Goal: Task Accomplishment & Management: Complete application form

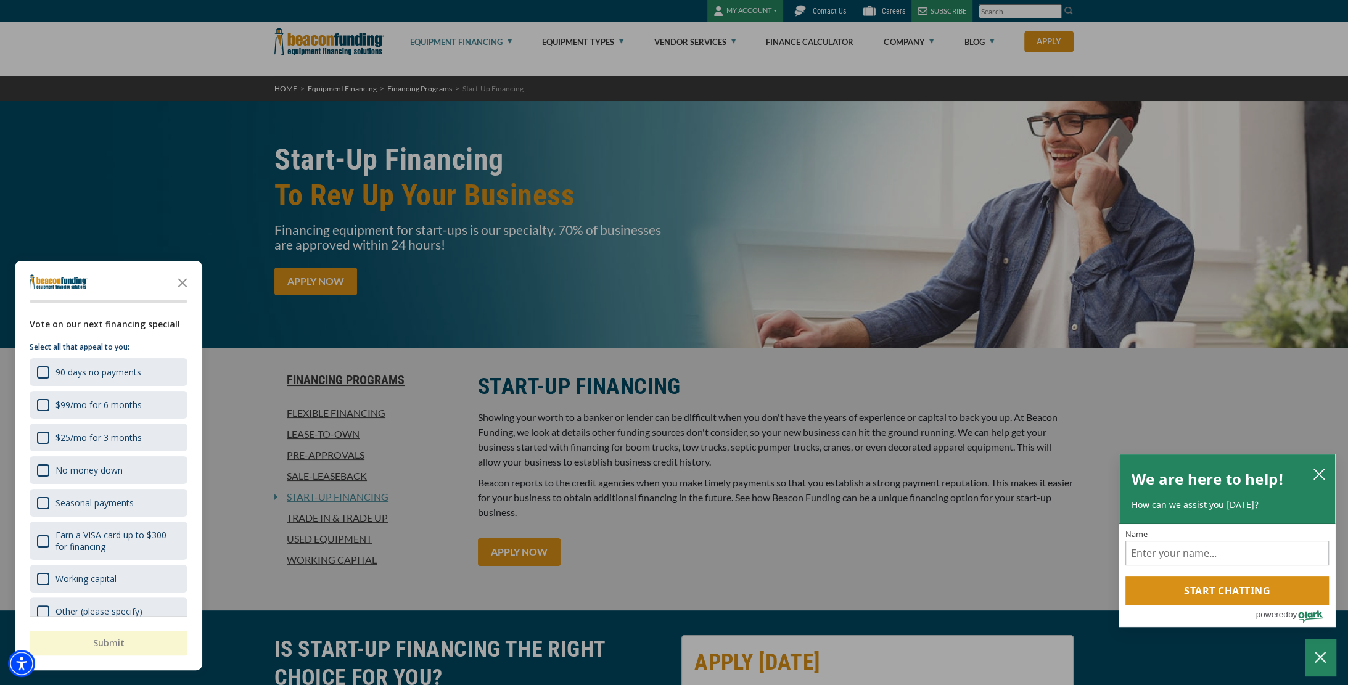
click at [179, 279] on polygon "Close the survey" at bounding box center [182, 282] width 9 height 9
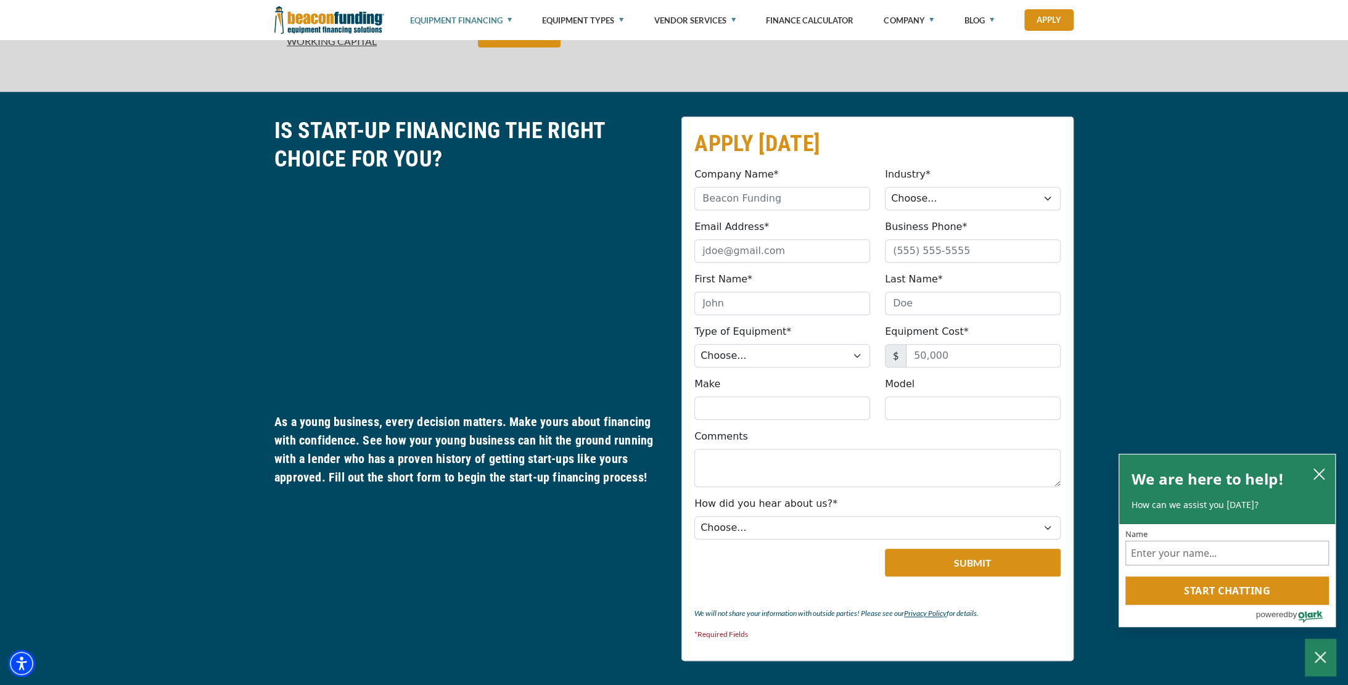
scroll to position [540, 0]
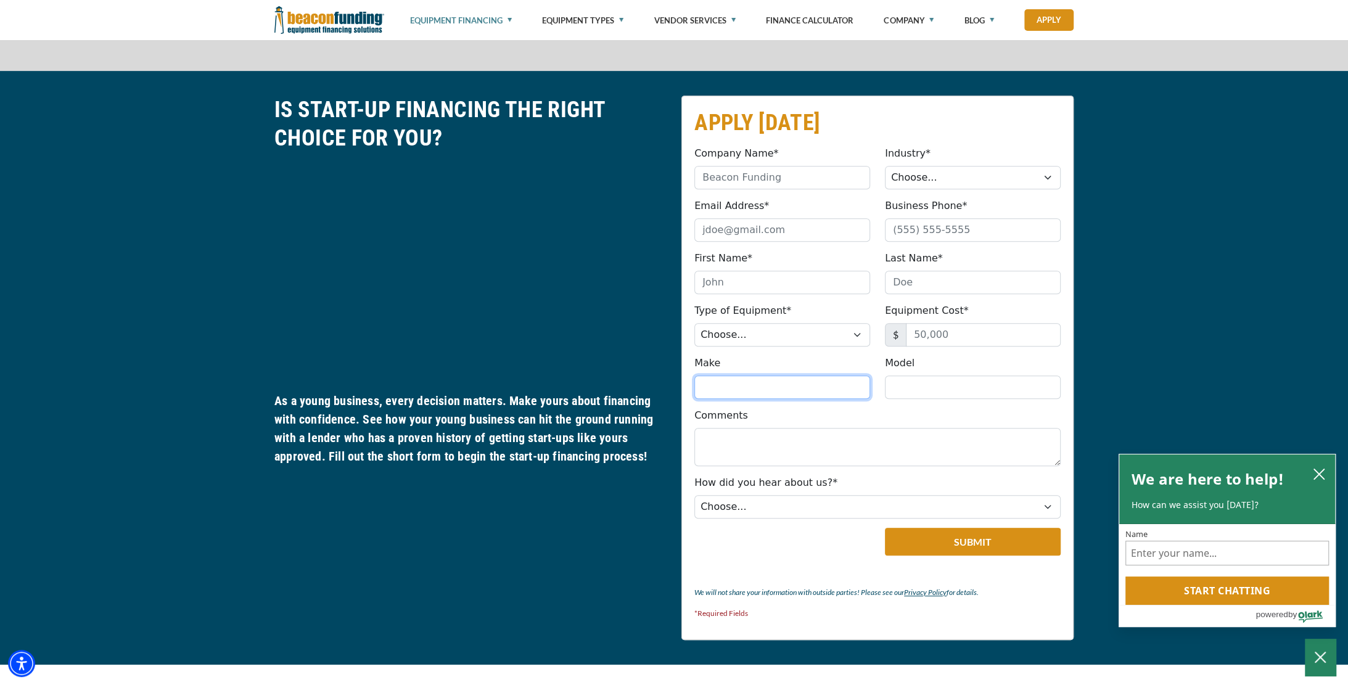
click at [806, 399] on input "Make" at bounding box center [782, 387] width 176 height 23
click at [911, 399] on input "Model" at bounding box center [973, 387] width 176 height 23
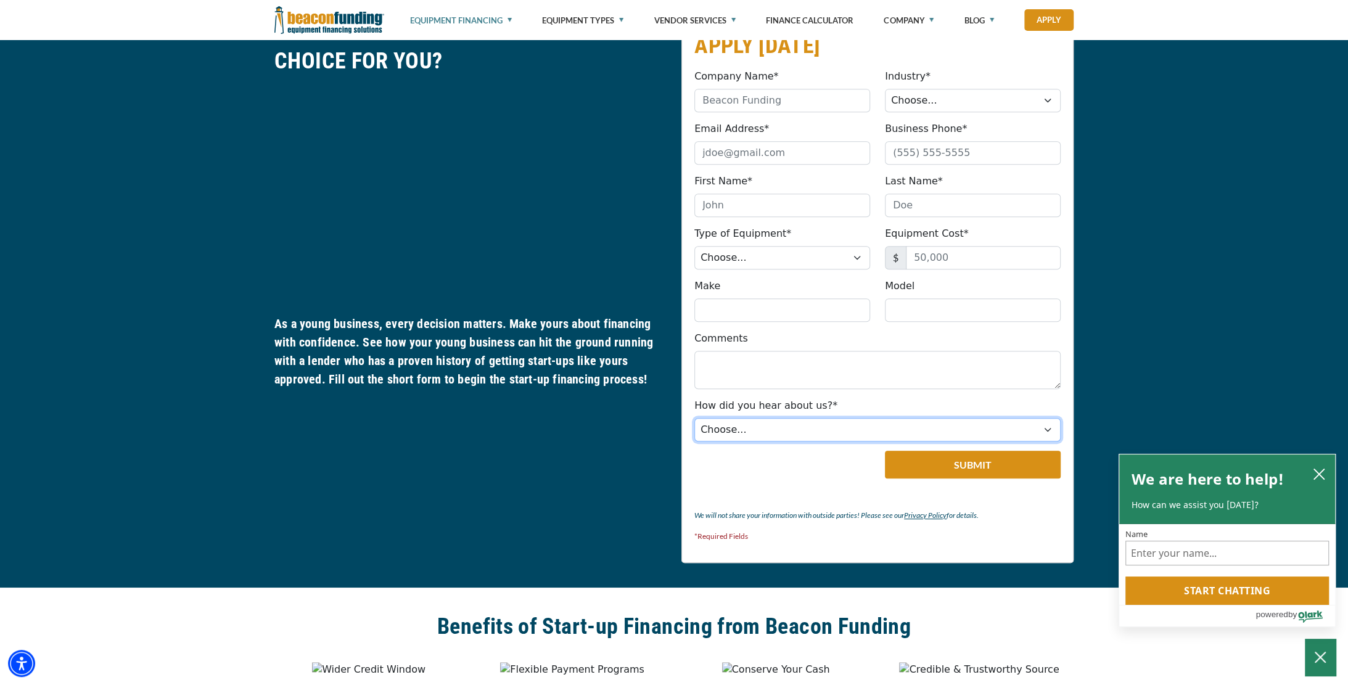
click at [1043, 442] on select "Choose... Internet Search Vendor Referral Word of Mouth Client Referral Email E…" at bounding box center [877, 429] width 366 height 23
click at [1041, 442] on select "Choose... Internet Search Vendor Referral Word of Mouth Client Referral Email E…" at bounding box center [877, 429] width 366 height 23
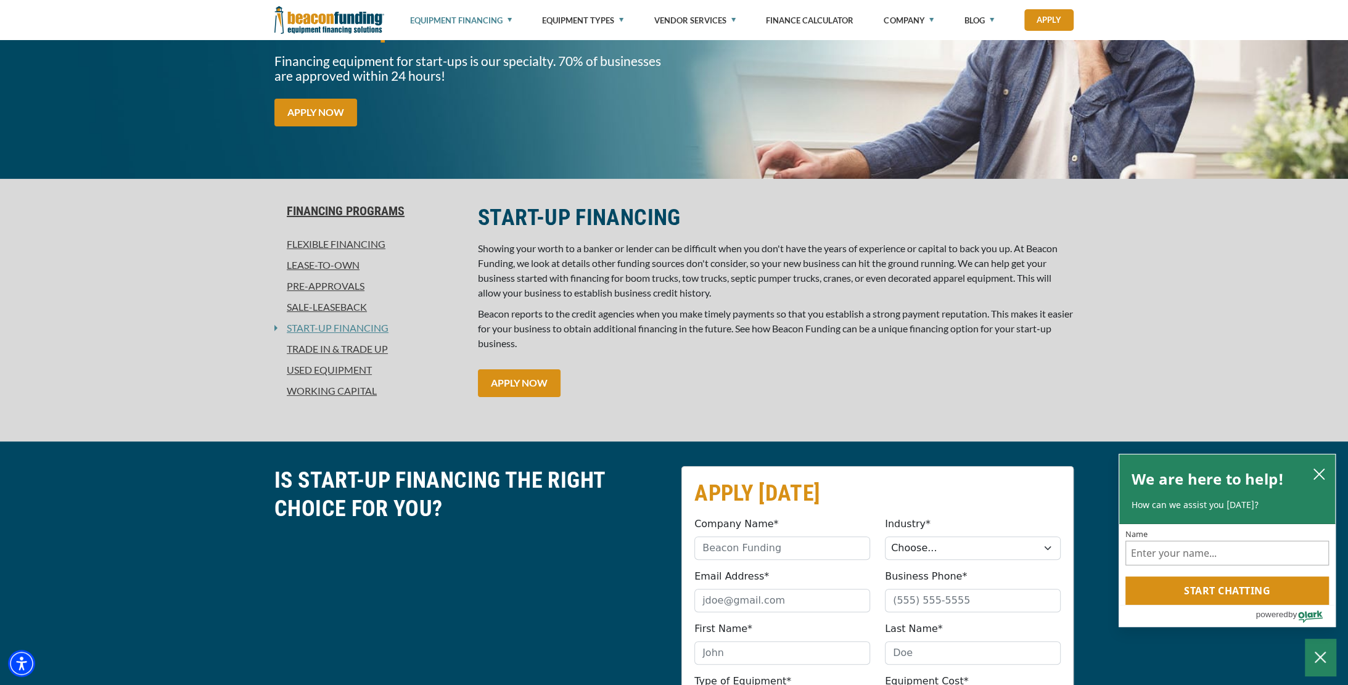
scroll to position [154, 0]
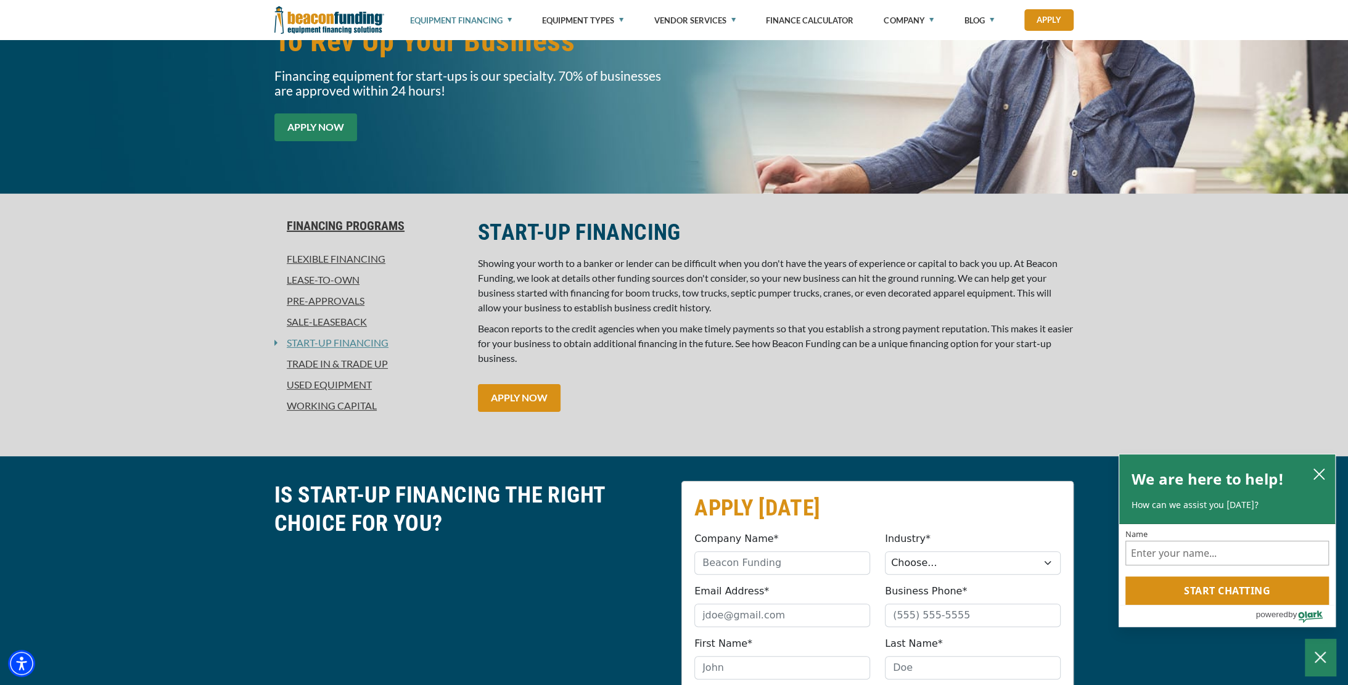
click at [348, 134] on link "APPLY NOW" at bounding box center [315, 127] width 83 height 28
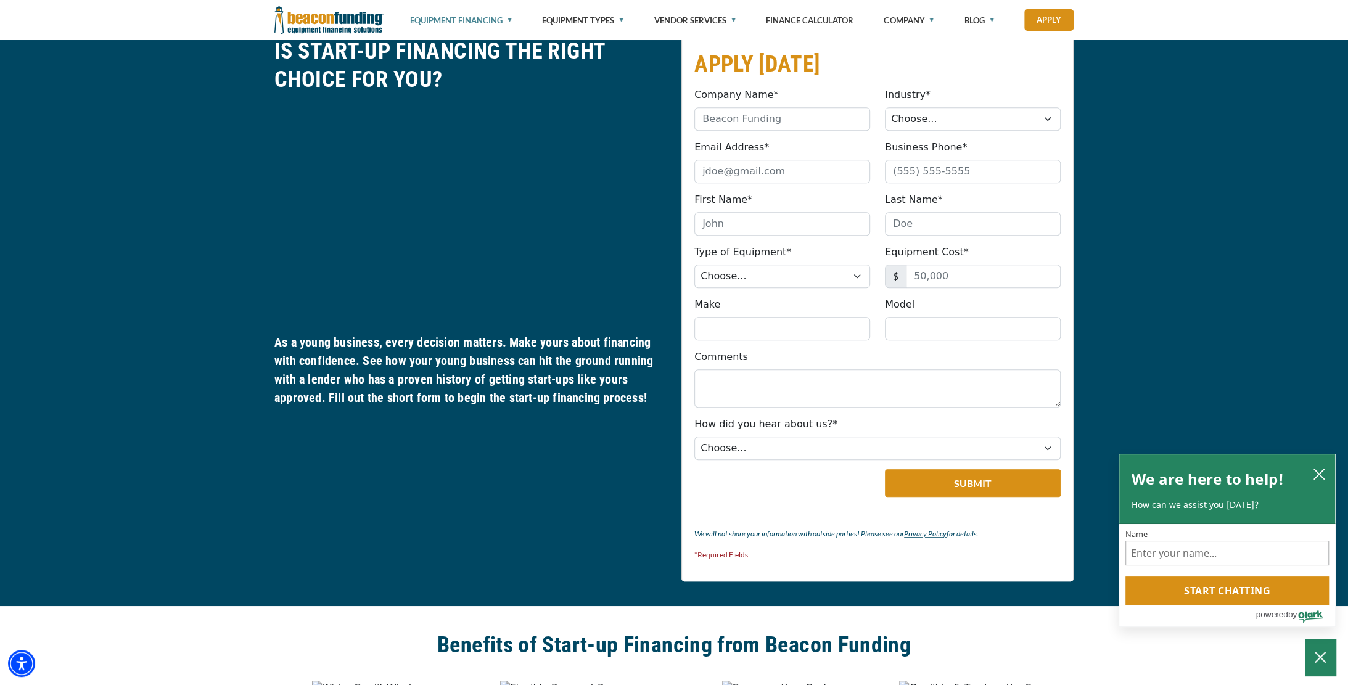
scroll to position [601, 0]
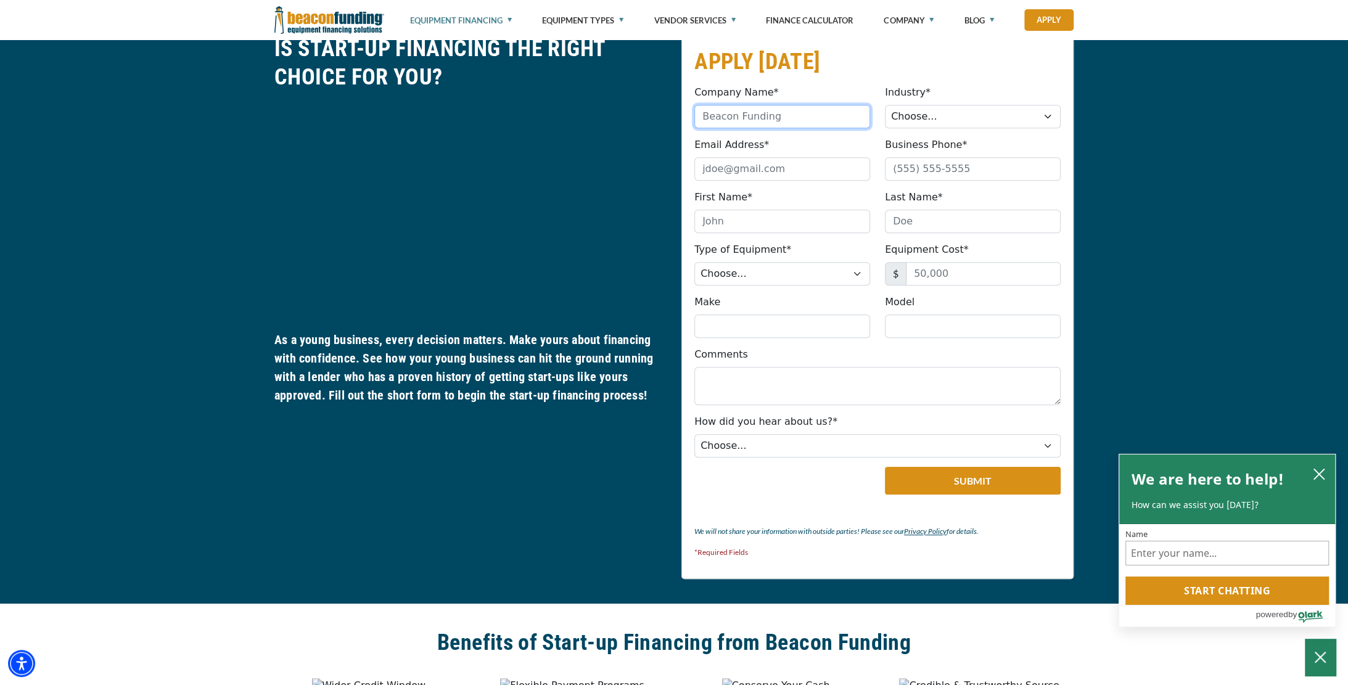
click at [771, 128] on input "Company Name*" at bounding box center [782, 116] width 176 height 23
type input "RQ Fabrication & Installation inc"
type input "[EMAIL_ADDRESS][DOMAIN_NAME]"
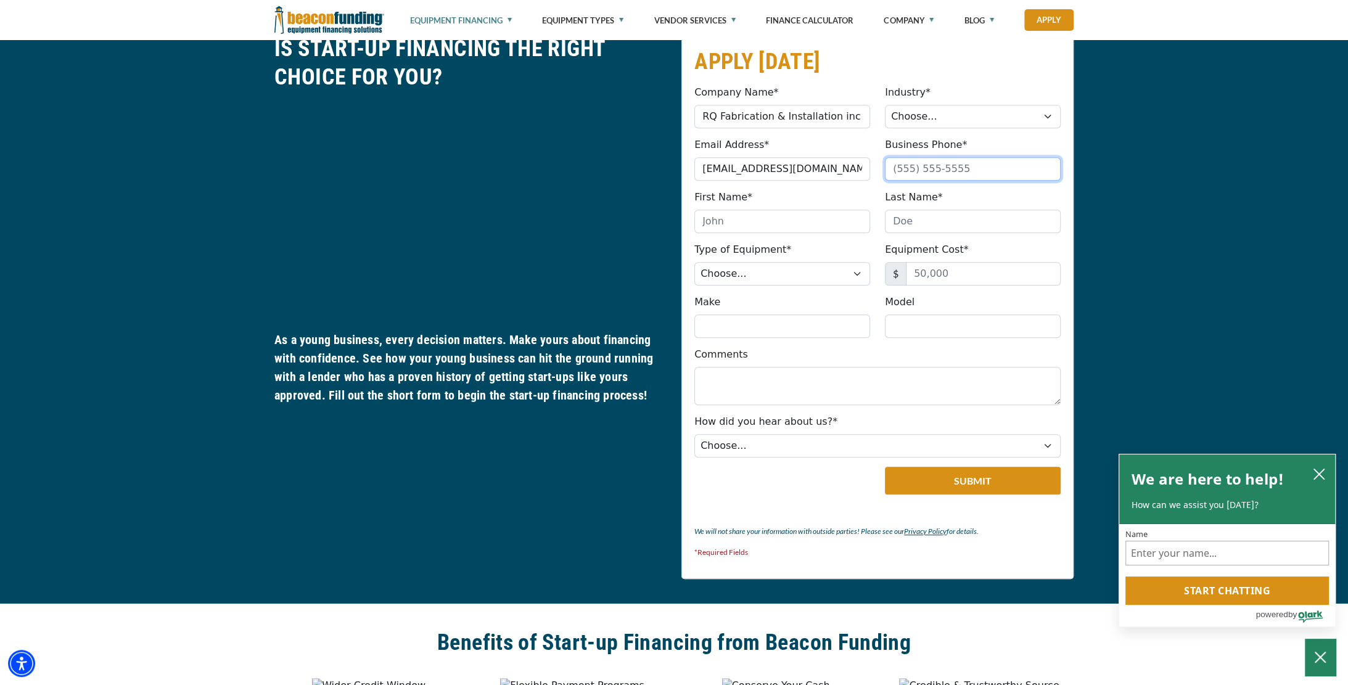
type input "5087897091"
type input "[PERSON_NAME]"
type input "Queiros"
type input "[PHONE_NUMBER]"
click at [1044, 128] on select "Choose... Towing Landscape/Hardscape Decorated Apparel Septic Light Constructio…" at bounding box center [973, 116] width 176 height 23
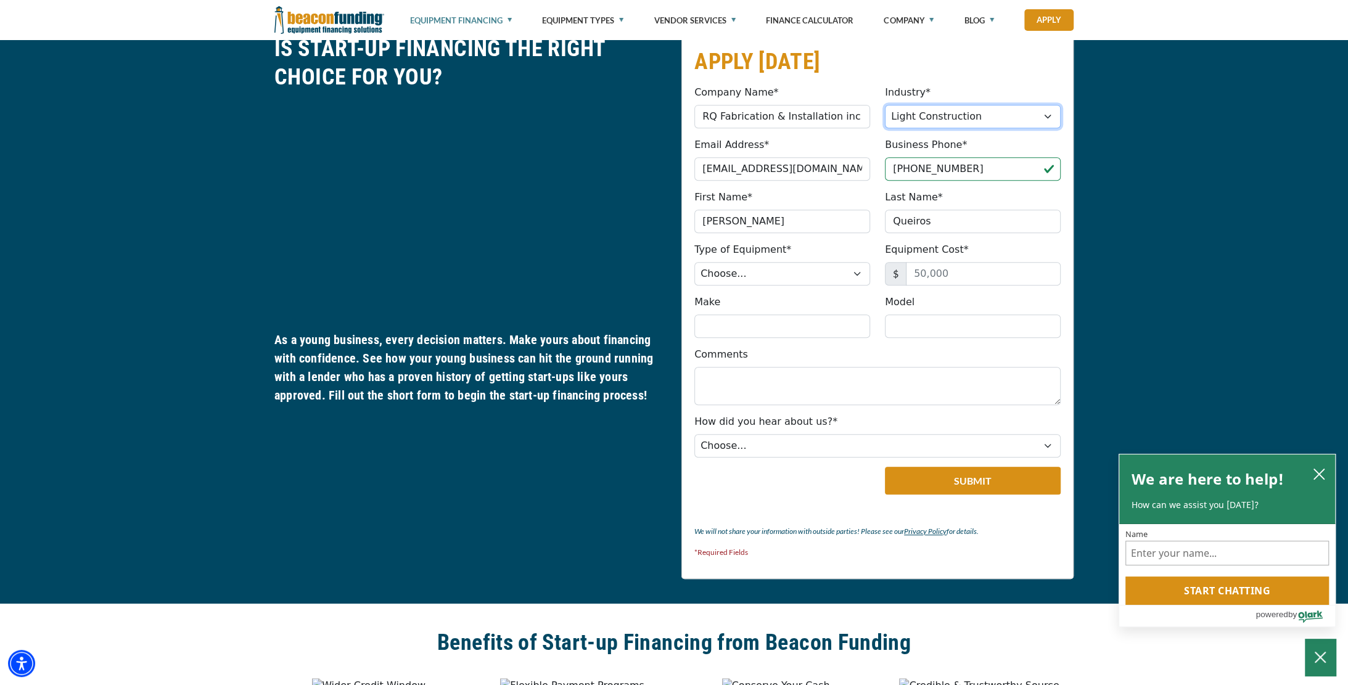
click at [886, 124] on select "Choose... Towing Landscape/Hardscape Decorated Apparel Septic Light Constructio…" at bounding box center [973, 116] width 176 height 23
click at [1041, 128] on select "Choose... Towing Landscape/Hardscape Decorated Apparel Septic Light Constructio…" at bounding box center [973, 116] width 176 height 23
select select "5"
click at [886, 124] on select "Choose... Towing Landscape/Hardscape Decorated Apparel Septic Light Constructio…" at bounding box center [973, 116] width 176 height 23
click at [856, 286] on select "Choose... Backhoe Boom/Bucket Truck Chipper Commercial Mower Crane DTG/DTF Prin…" at bounding box center [782, 273] width 176 height 23
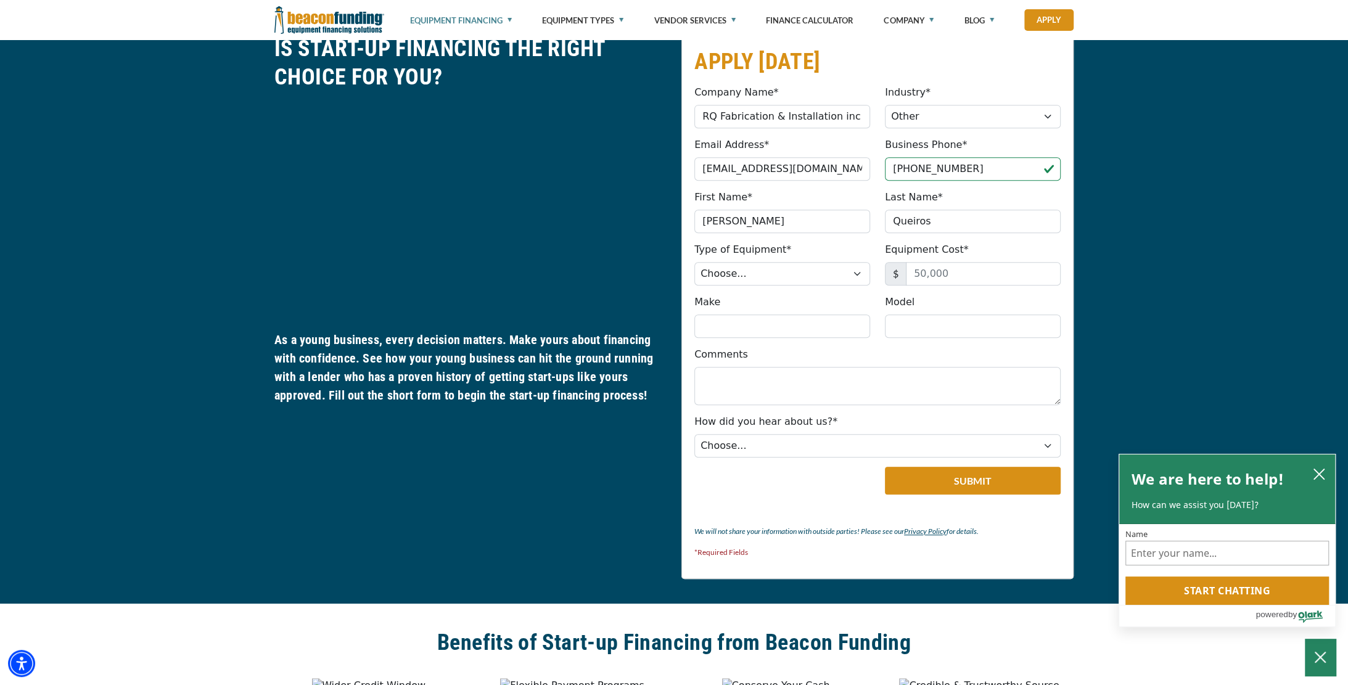
click at [1219, 232] on div "APPLY [DATE] Company Name* RQ Fabrication & Installation inc Please provide a v…" at bounding box center [674, 307] width 1348 height 594
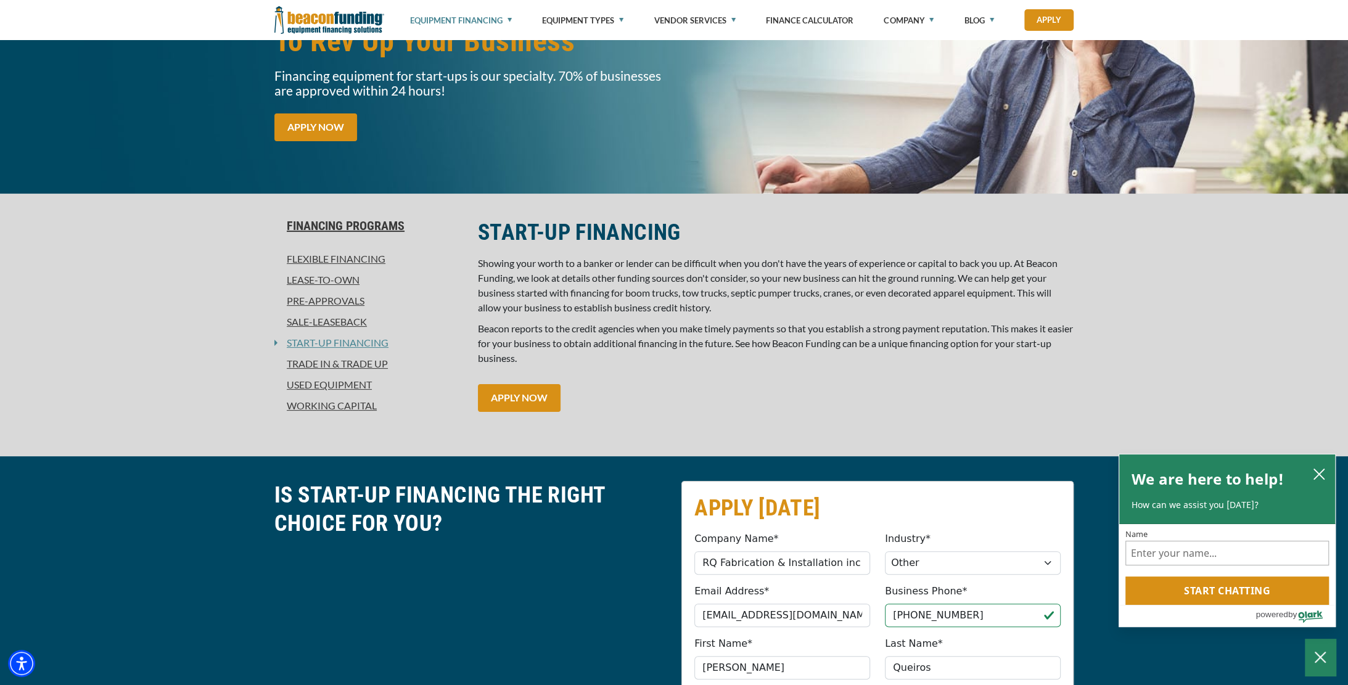
scroll to position [154, 0]
